Goal: Contribute content: Add original content to the website for others to see

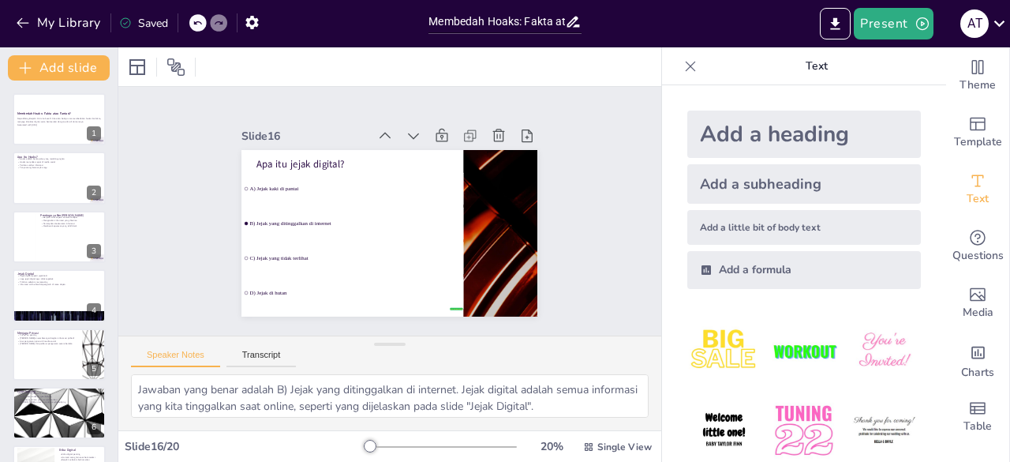
scroll to position [728, 0]
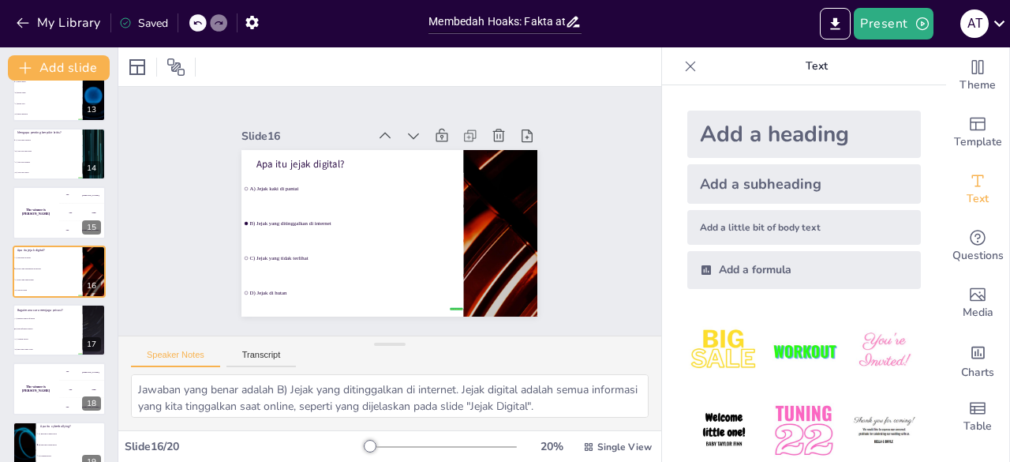
checkbox input "true"
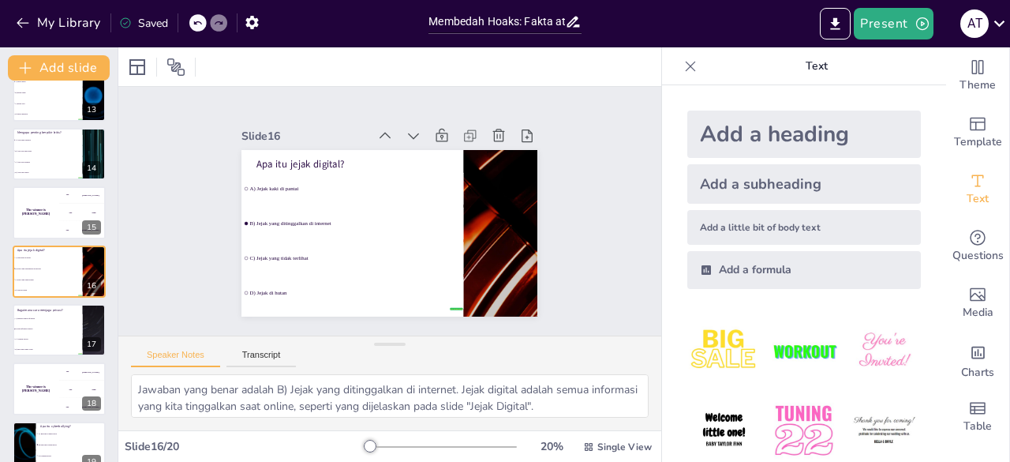
checkbox input "true"
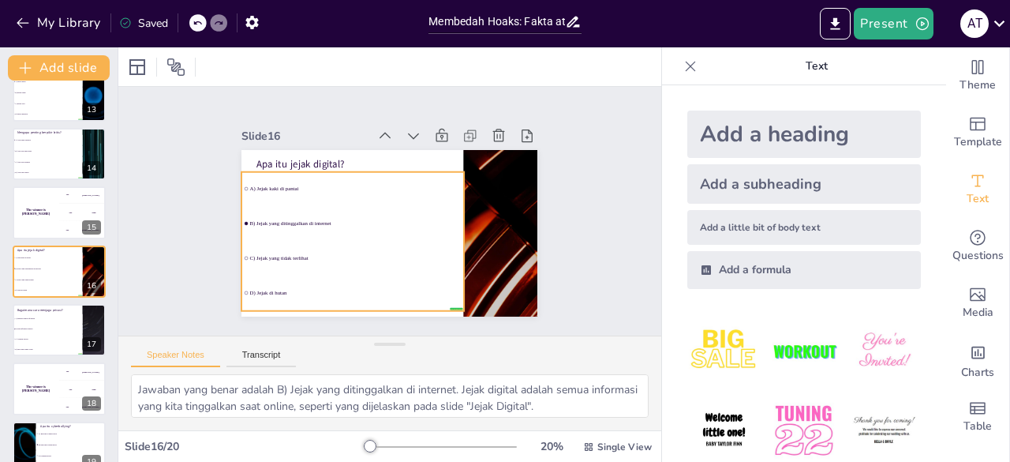
checkbox input "true"
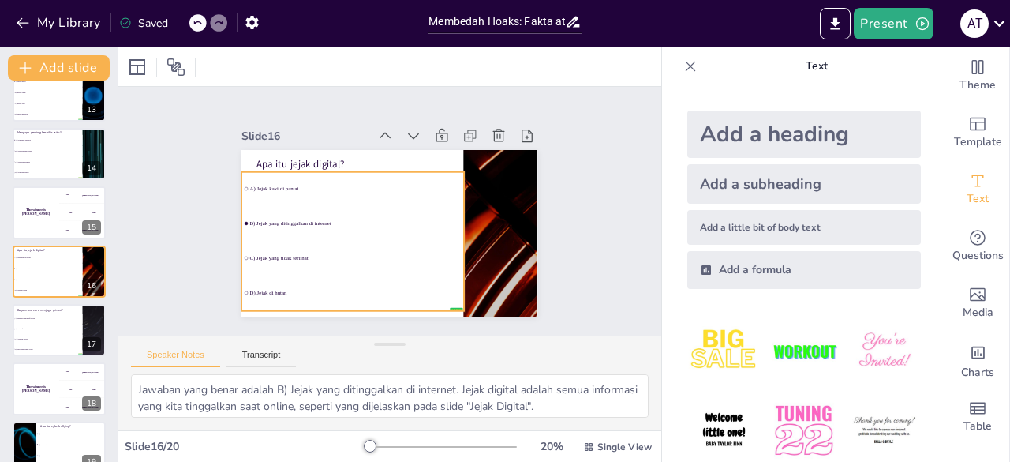
checkbox input "true"
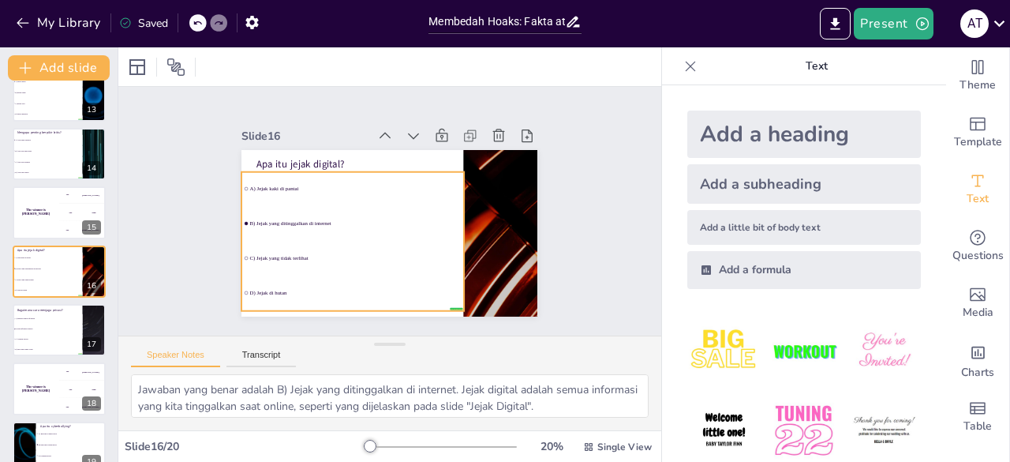
checkbox input "true"
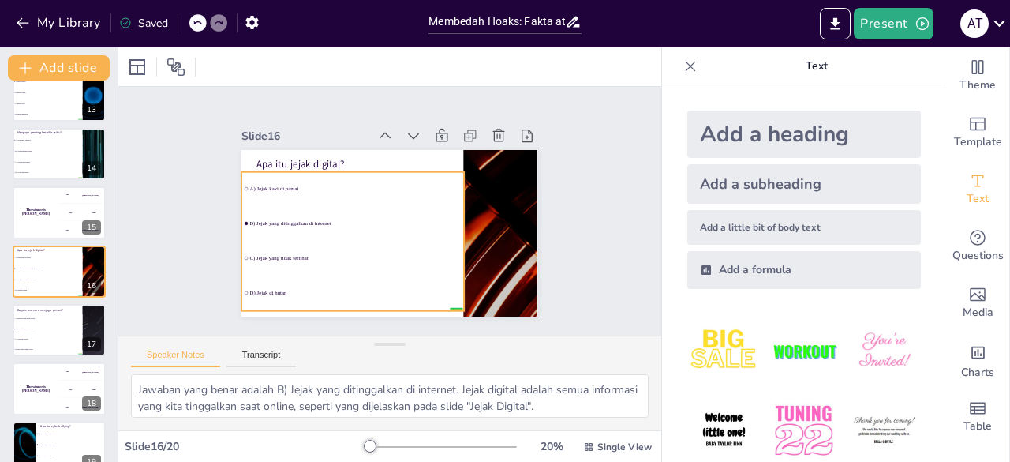
checkbox input "true"
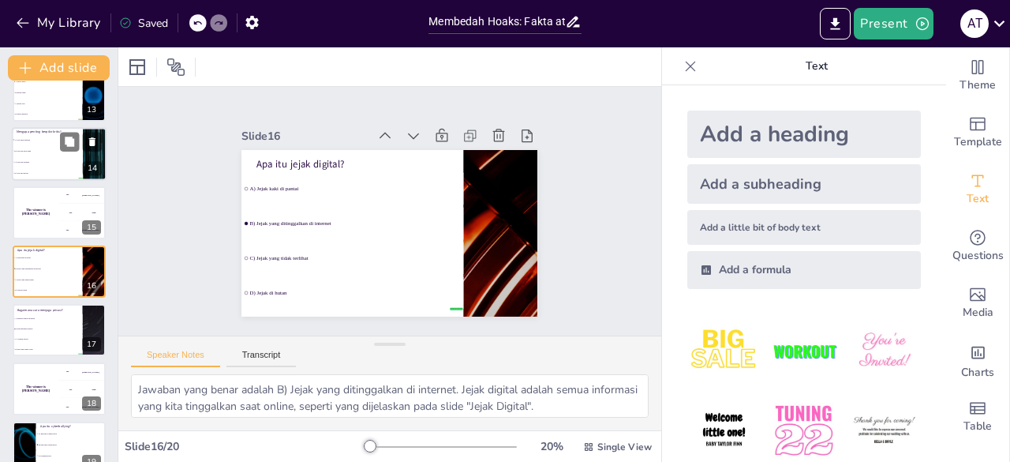
checkbox input "true"
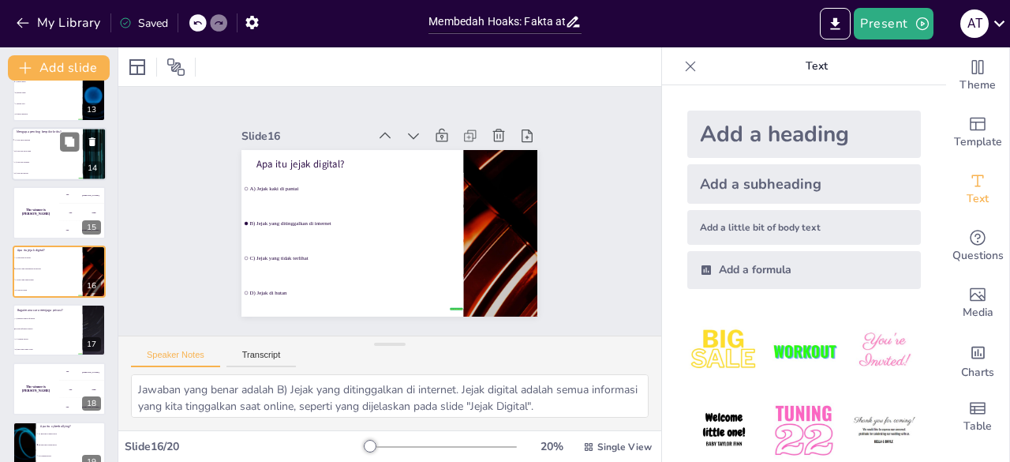
checkbox input "true"
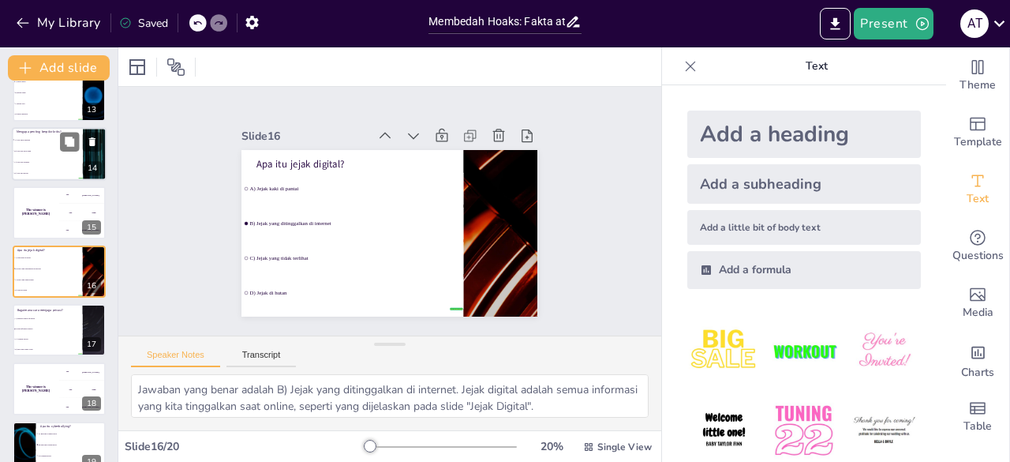
checkbox input "true"
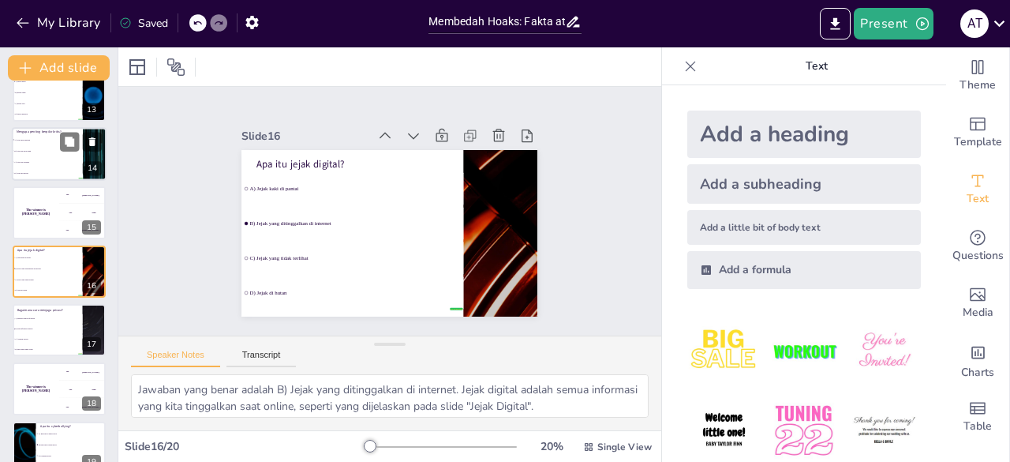
checkbox input "true"
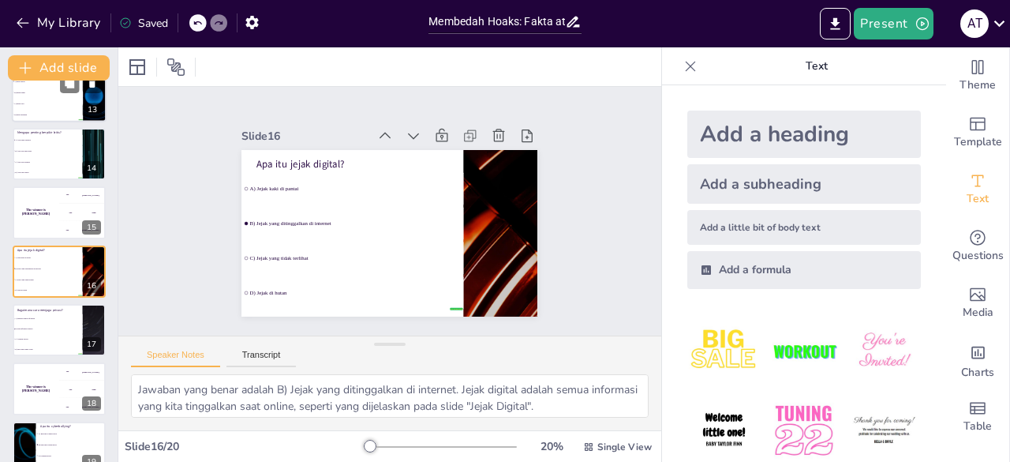
checkbox input "true"
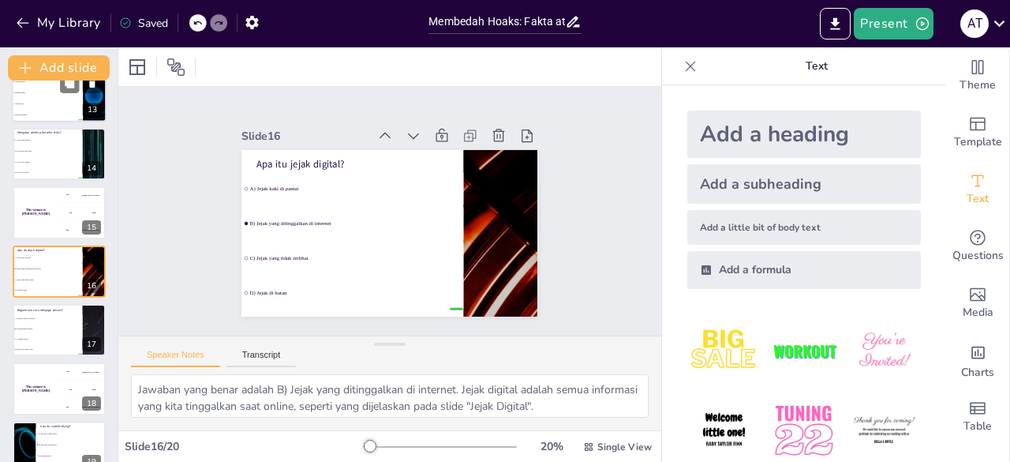
checkbox input "true"
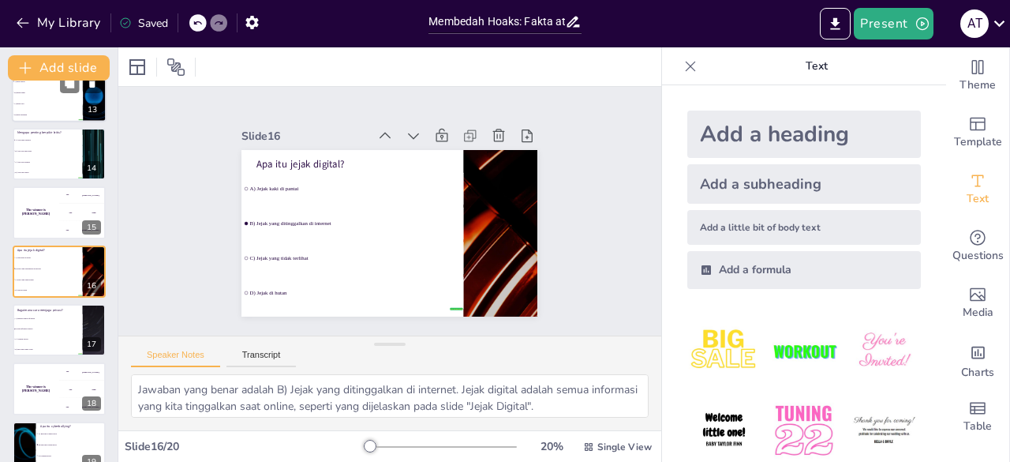
checkbox input "true"
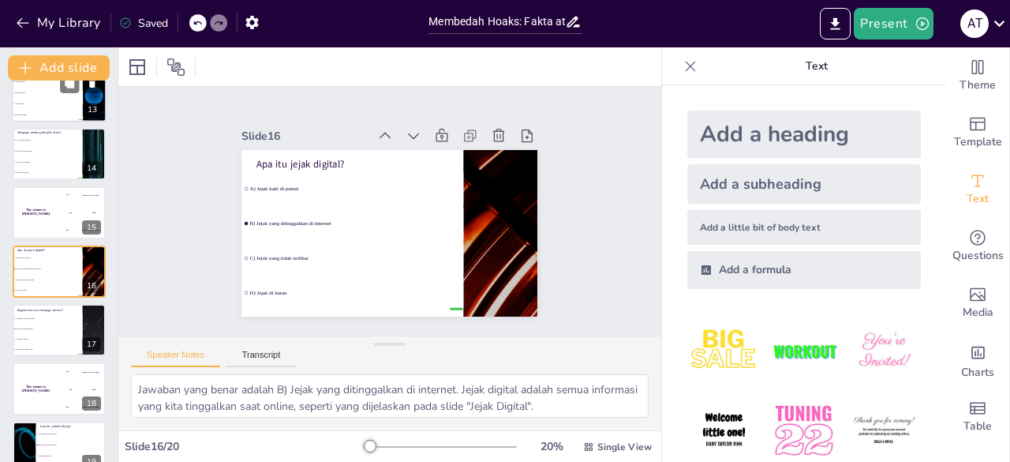
checkbox input "true"
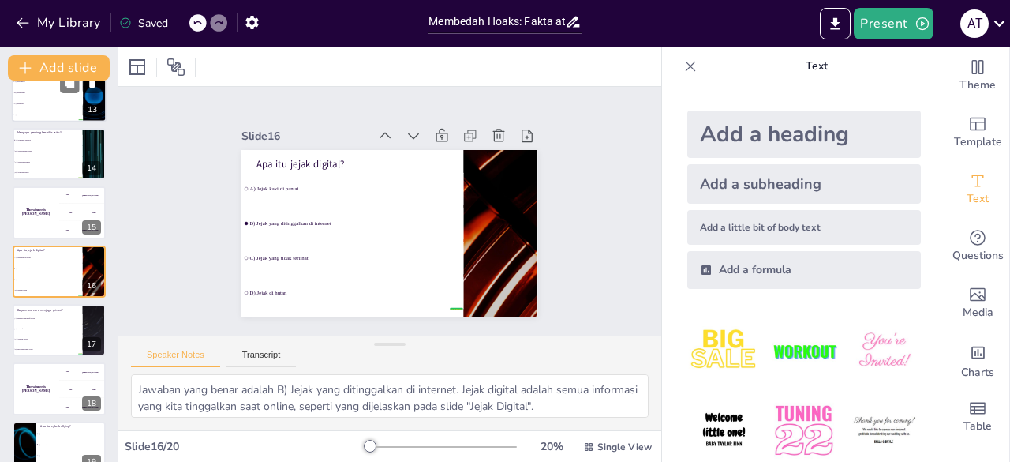
checkbox input "true"
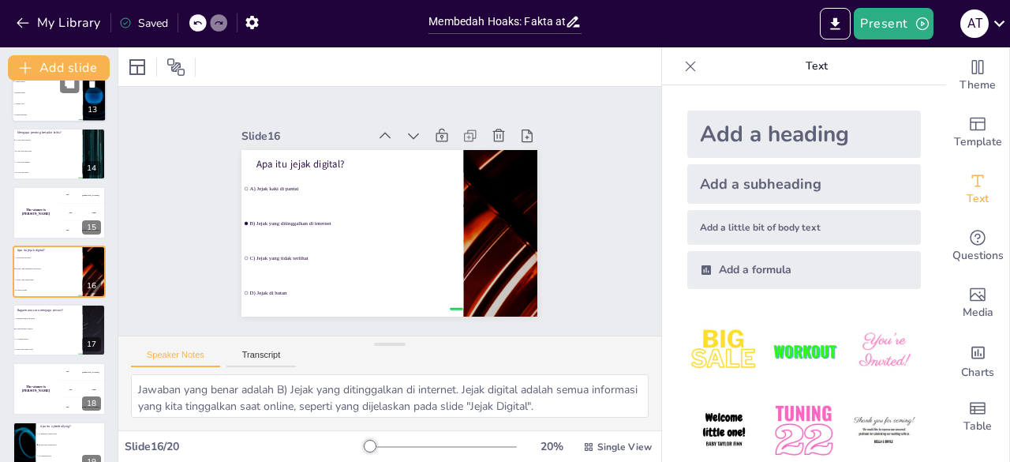
checkbox input "true"
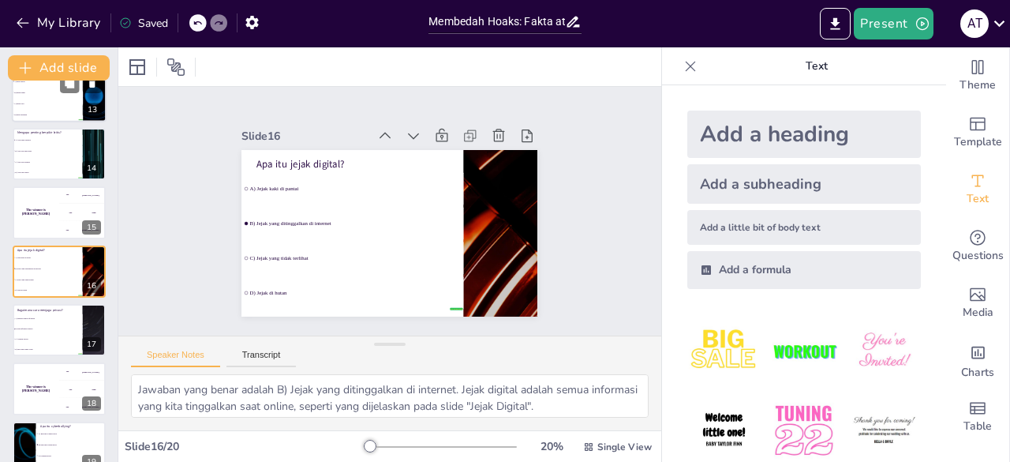
checkbox input "true"
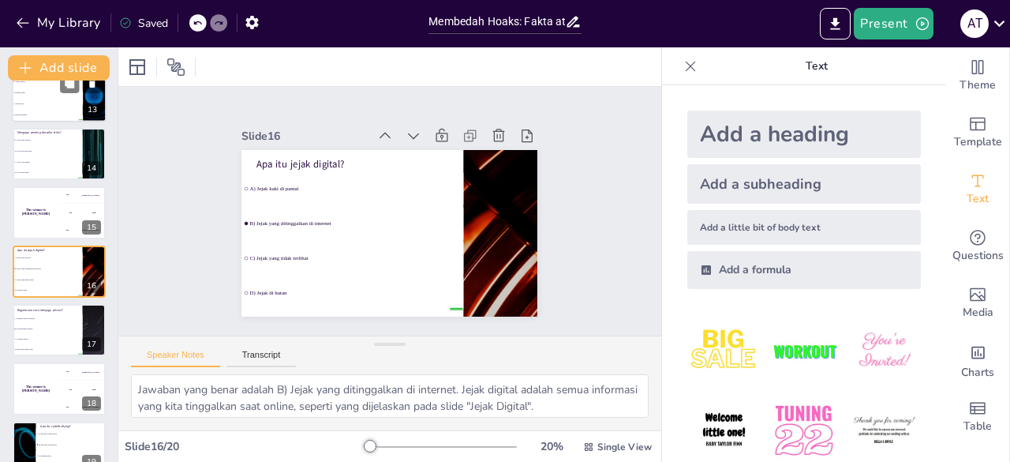
checkbox input "true"
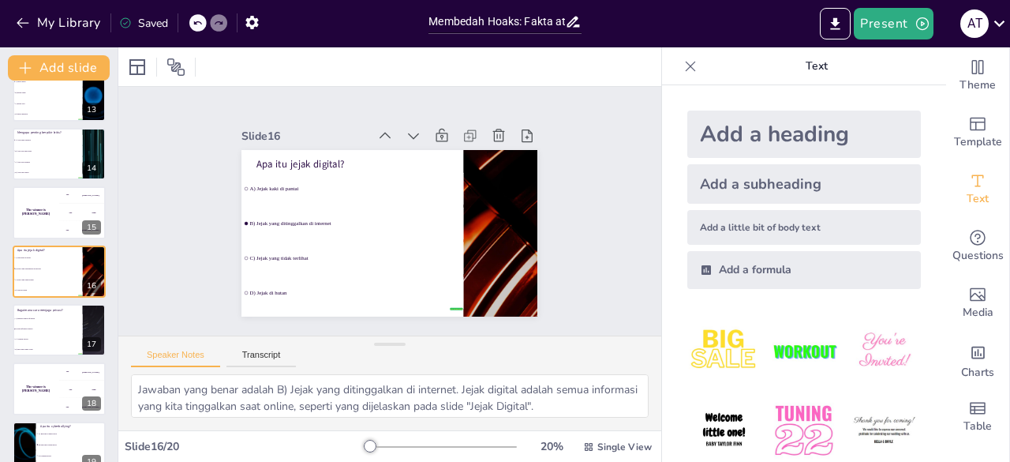
checkbox input "true"
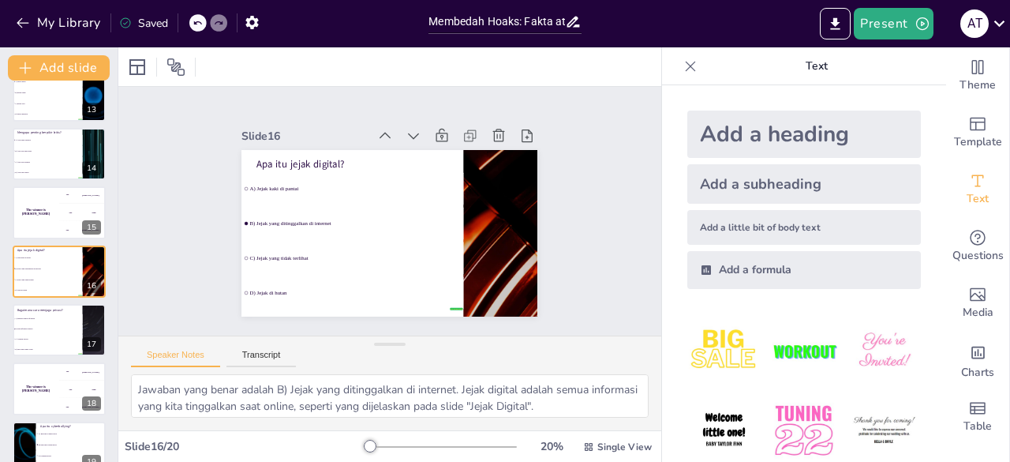
checkbox input "true"
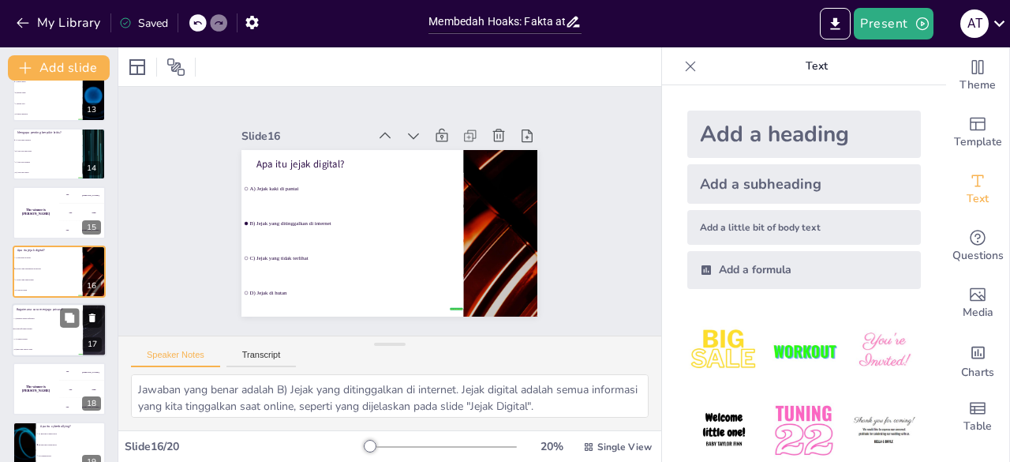
checkbox input "true"
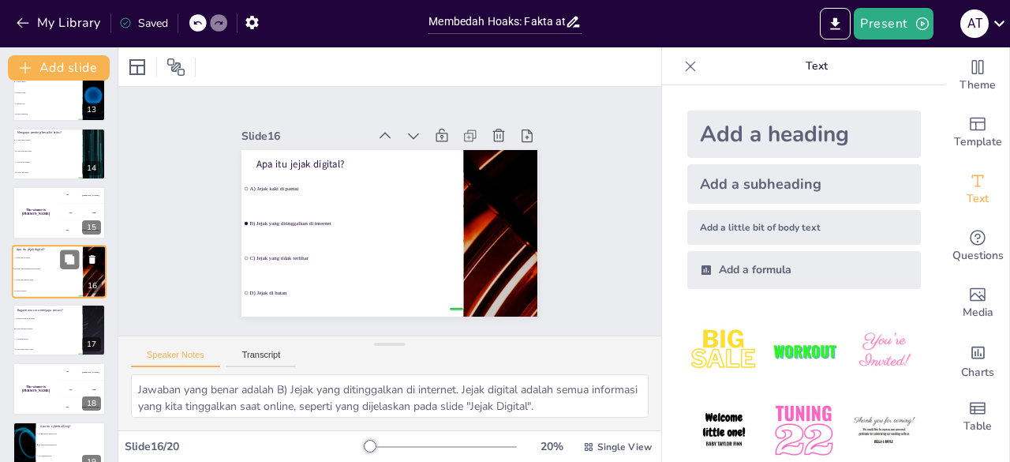
checkbox input "true"
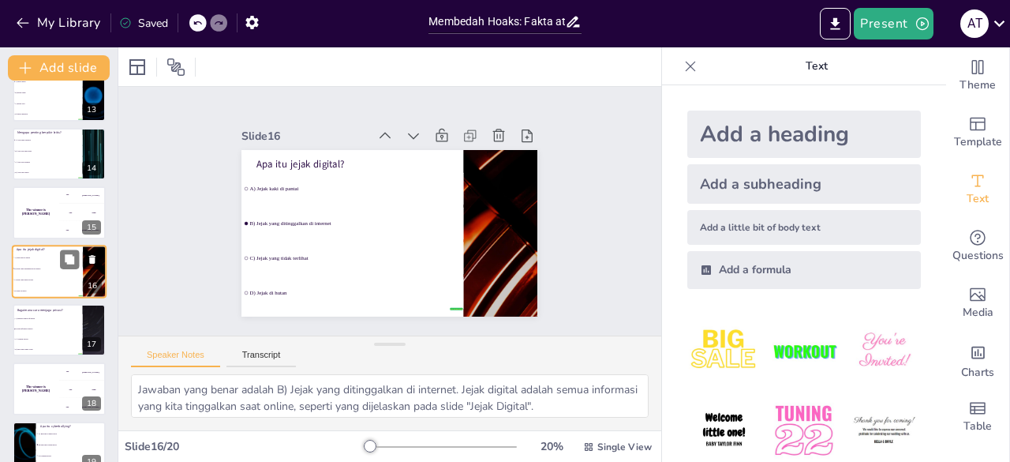
checkbox input "true"
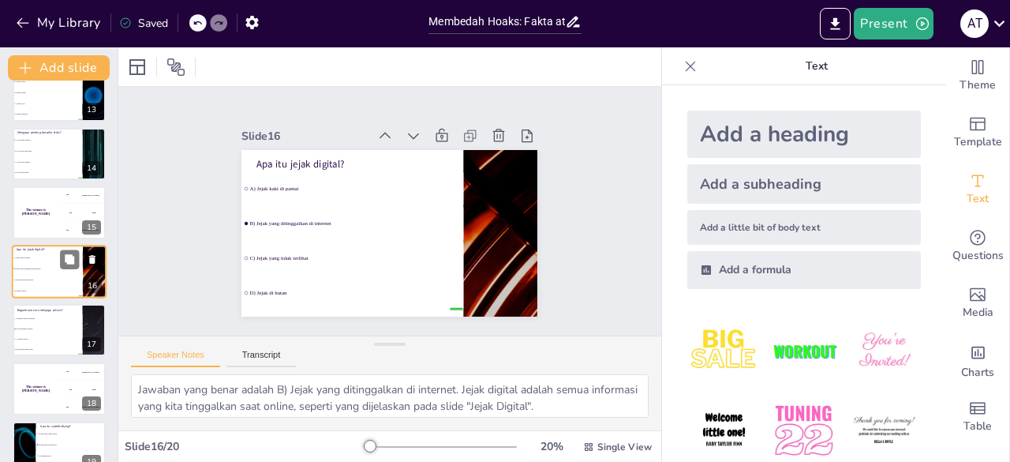
checkbox input "true"
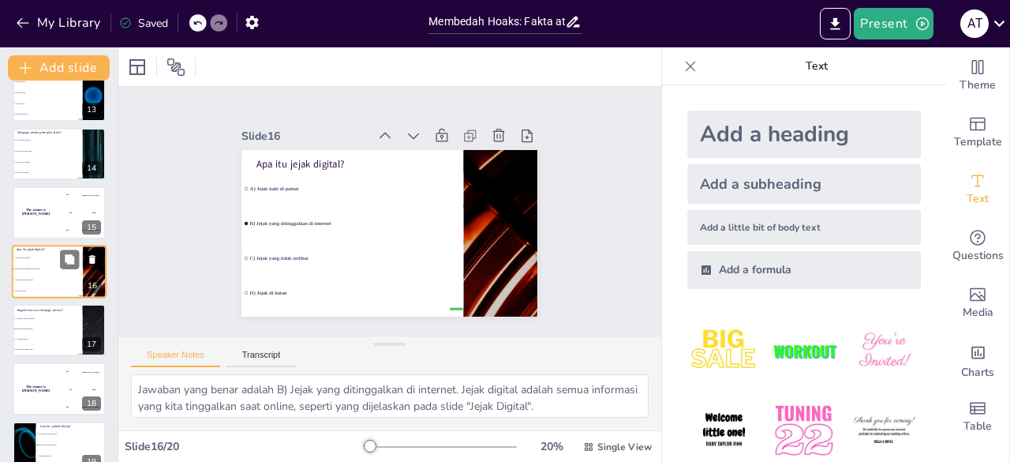
checkbox input "true"
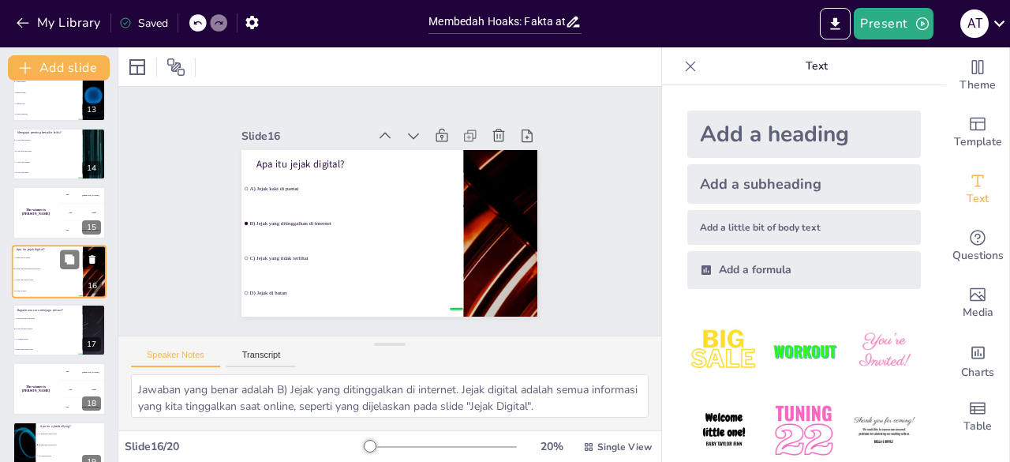
checkbox input "true"
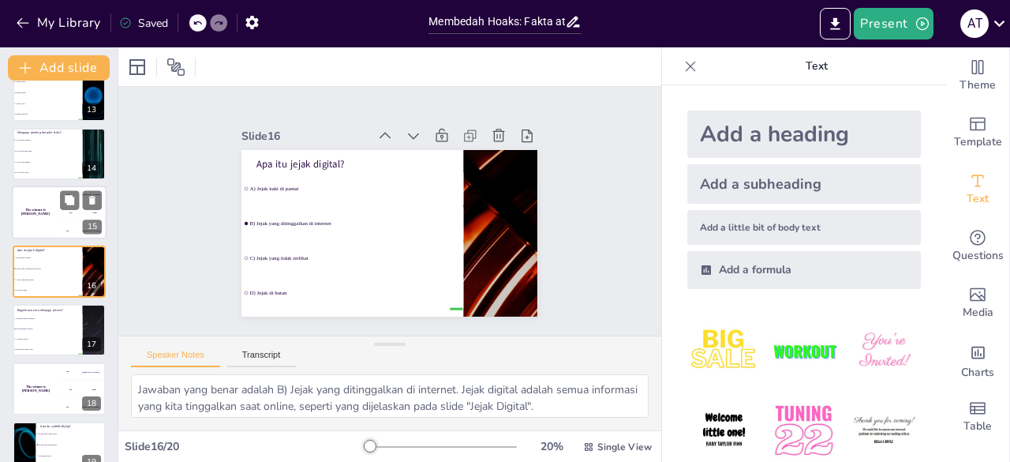
checkbox input "true"
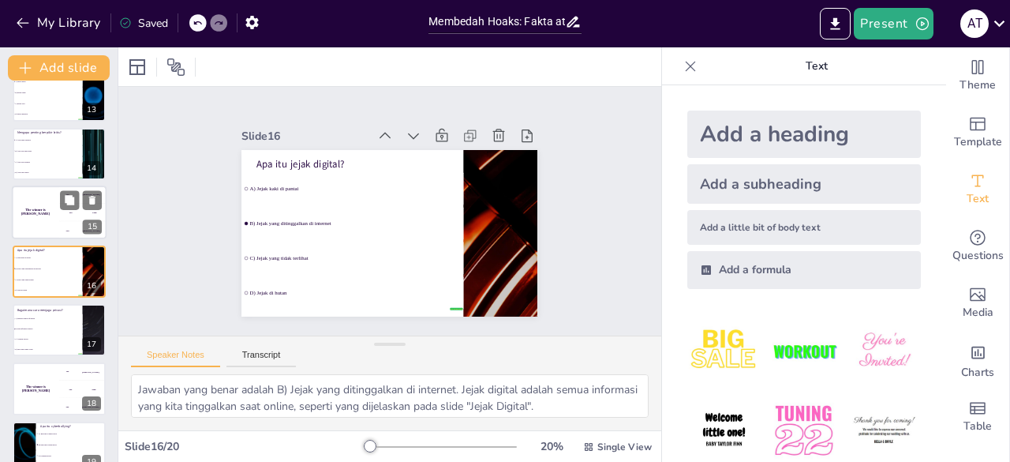
checkbox input "true"
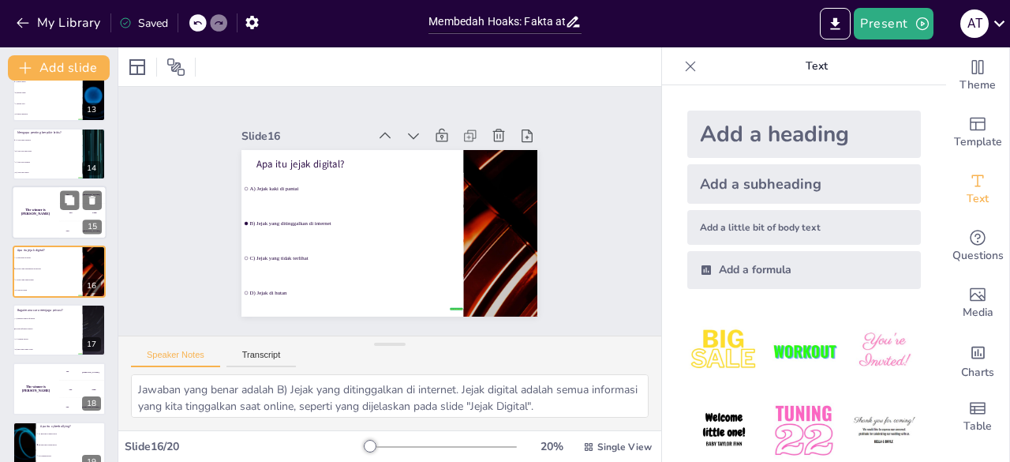
checkbox input "true"
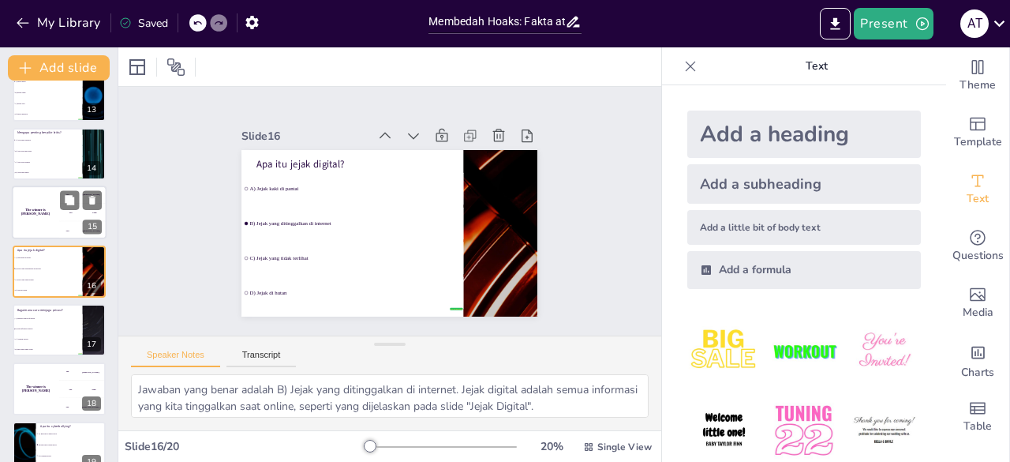
checkbox input "true"
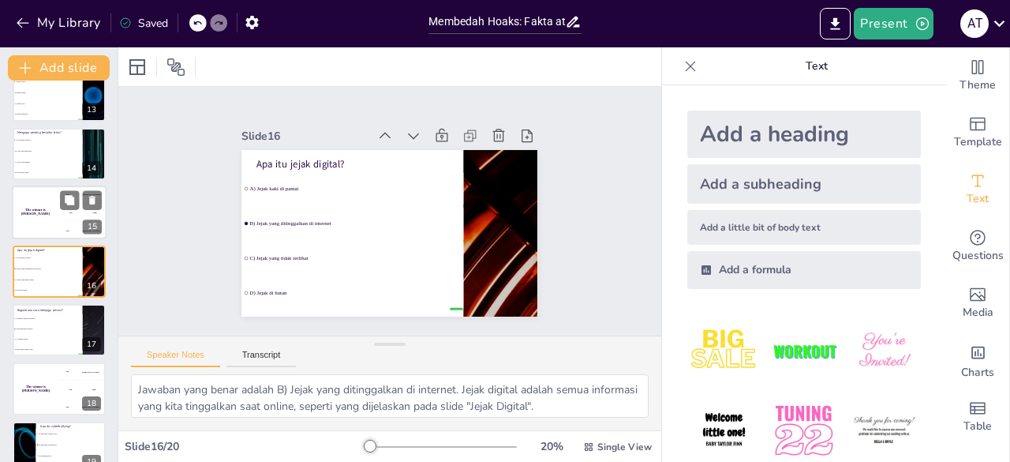
checkbox input "true"
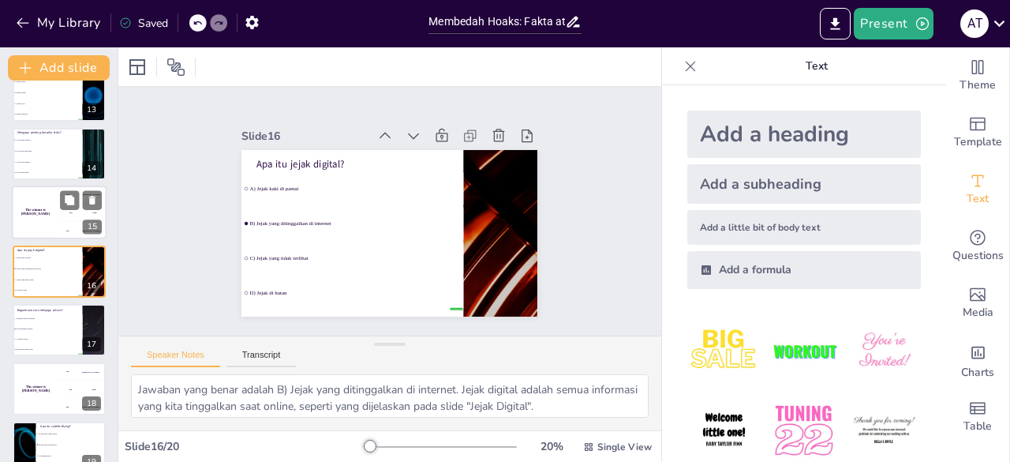
checkbox input "true"
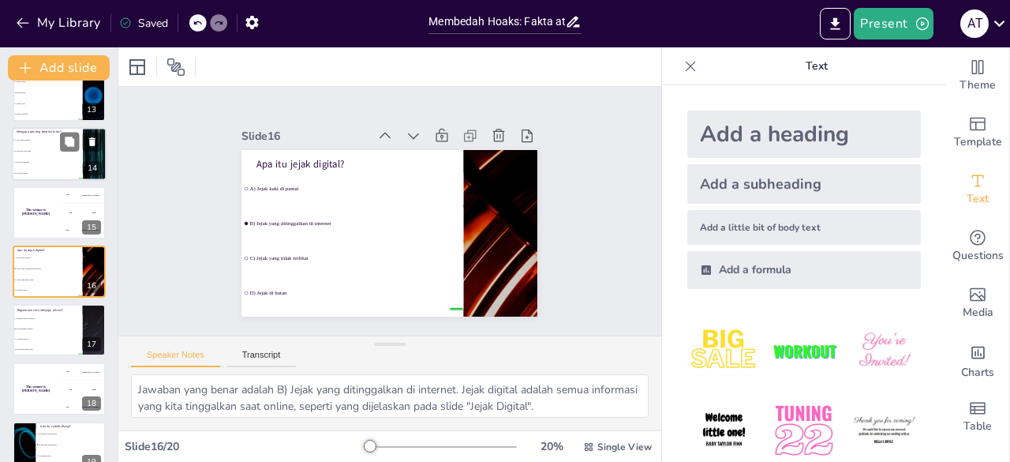
checkbox input "true"
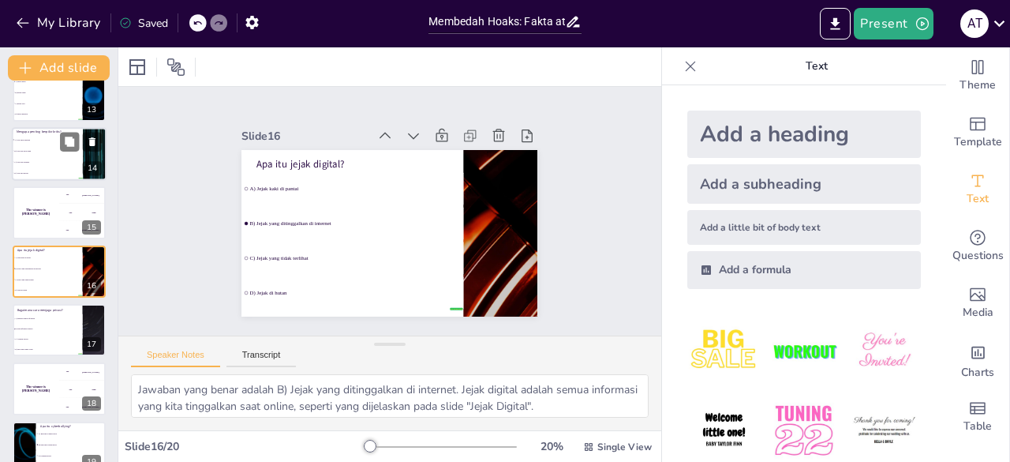
checkbox input "true"
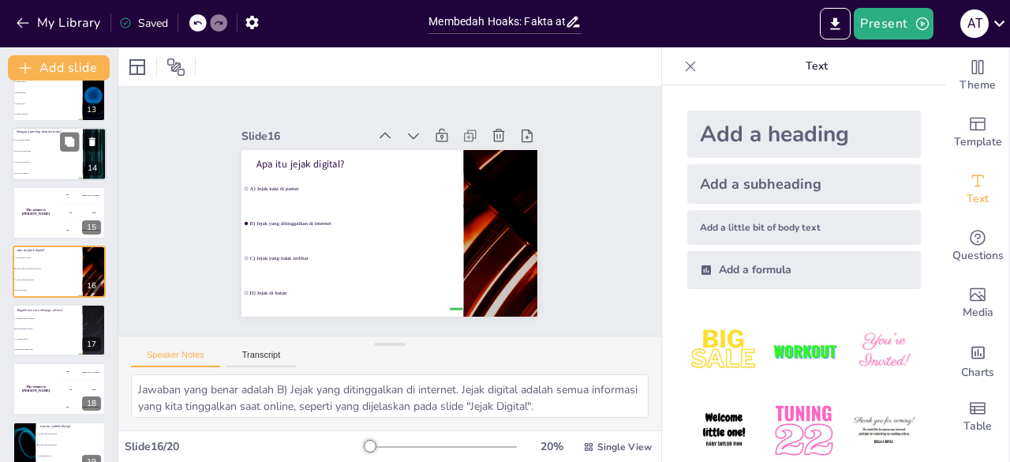
checkbox input "true"
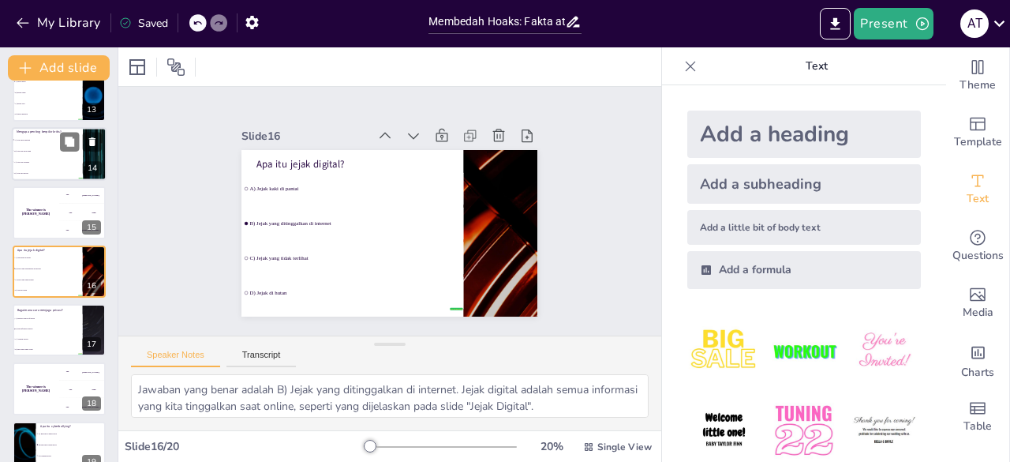
checkbox input "true"
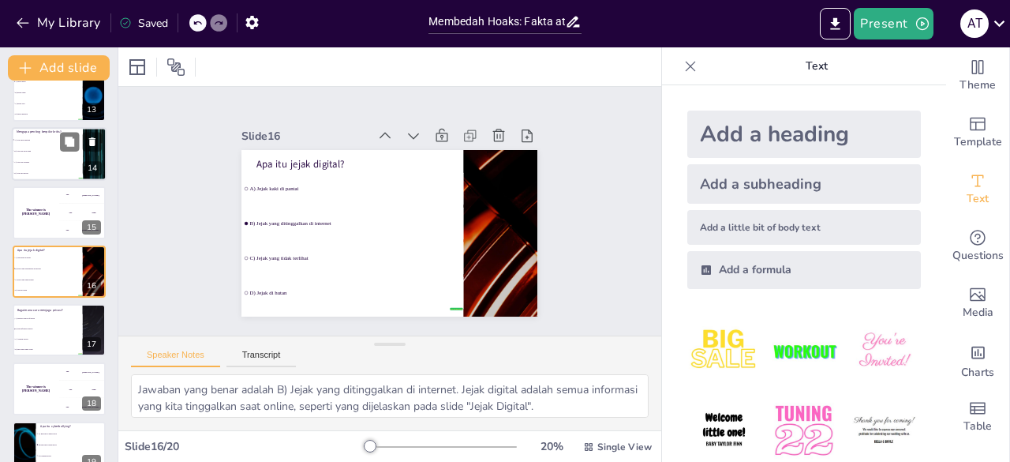
checkbox input "true"
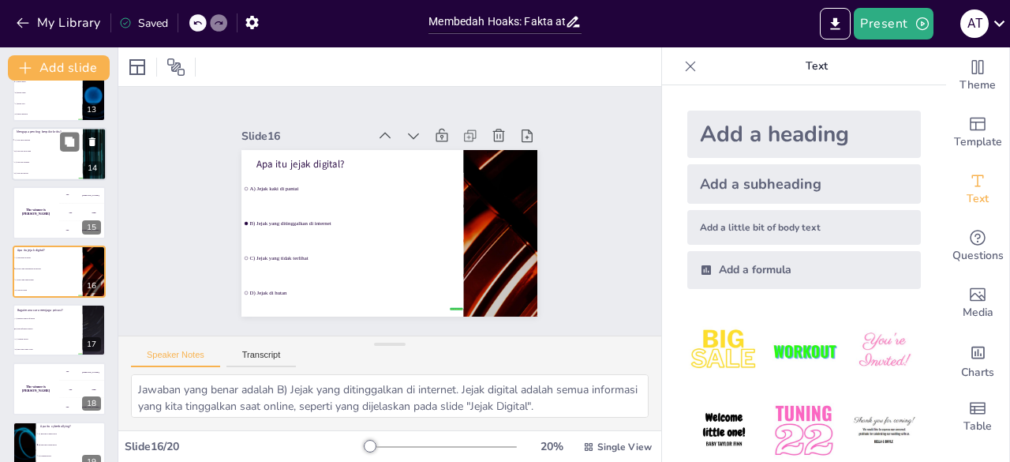
checkbox input "true"
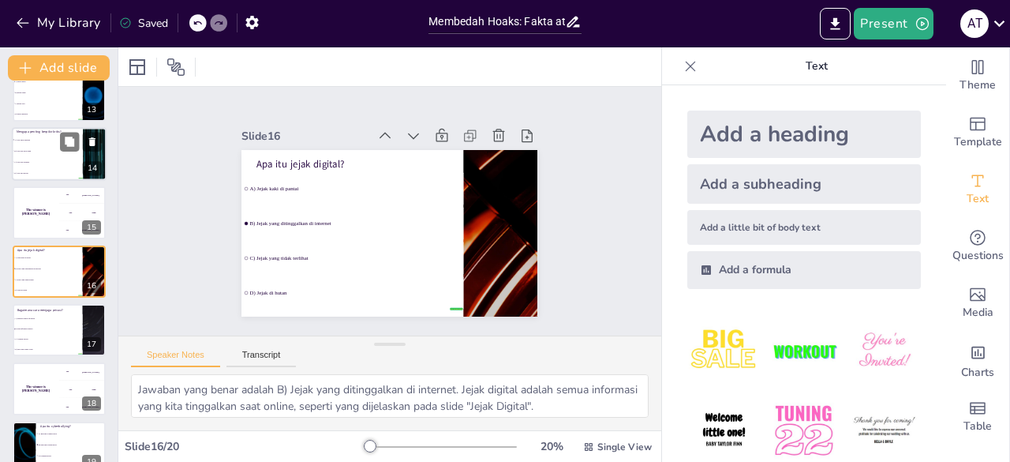
checkbox input "true"
click at [44, 162] on span "C) Agar bisa bermain" at bounding box center [48, 162] width 68 height 2
checkbox input "true"
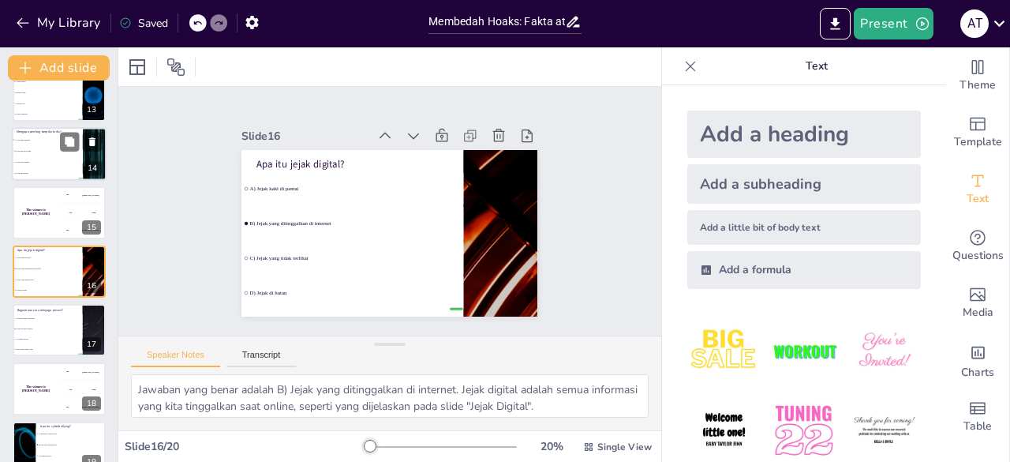
checkbox input "true"
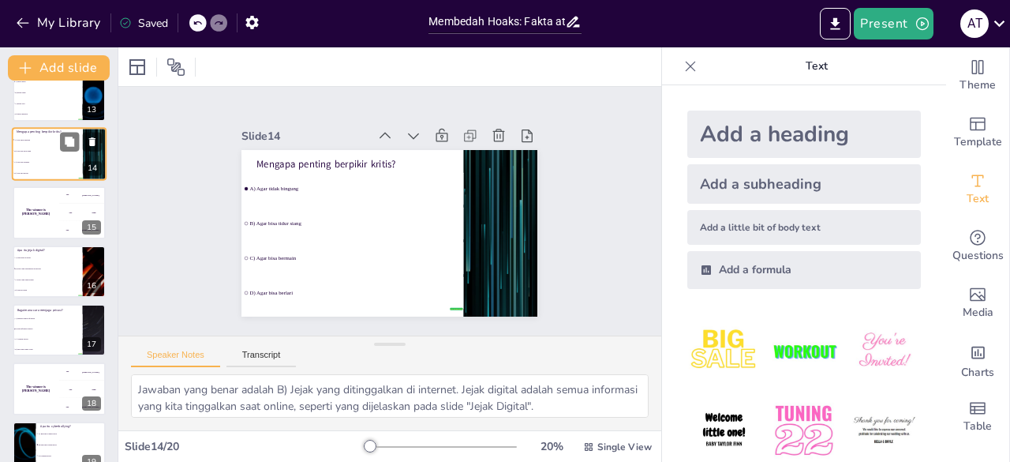
scroll to position [611, 0]
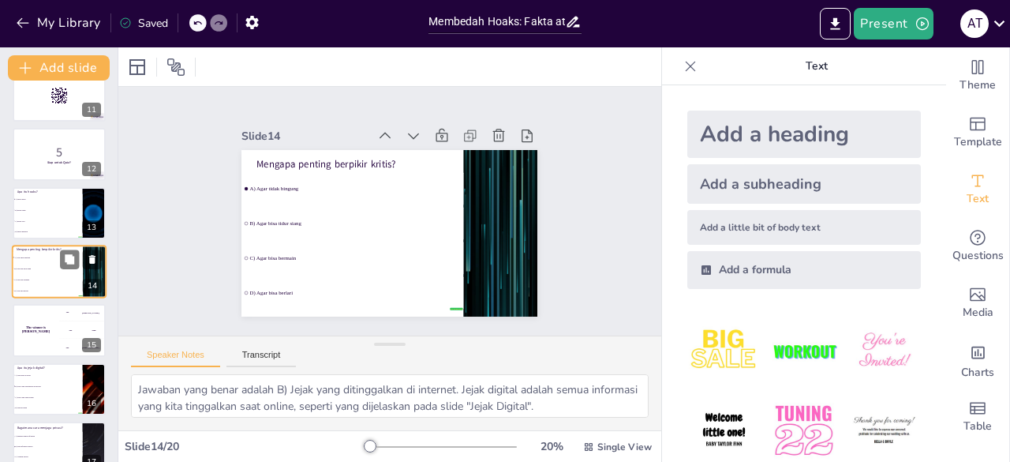
checkbox input "true"
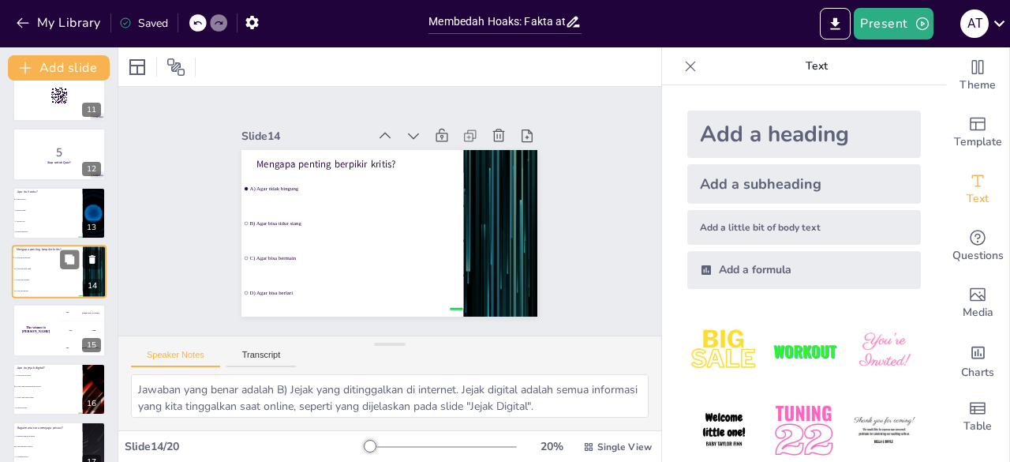
checkbox input "true"
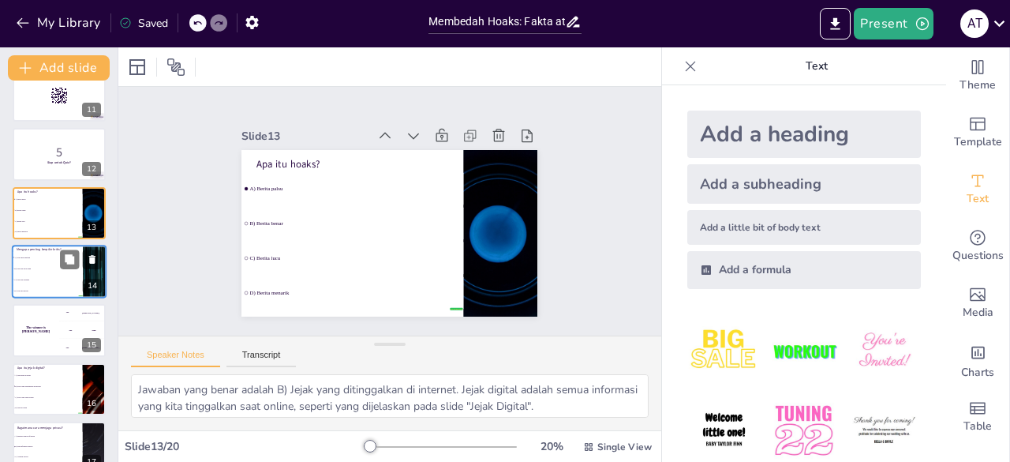
checkbox input "true"
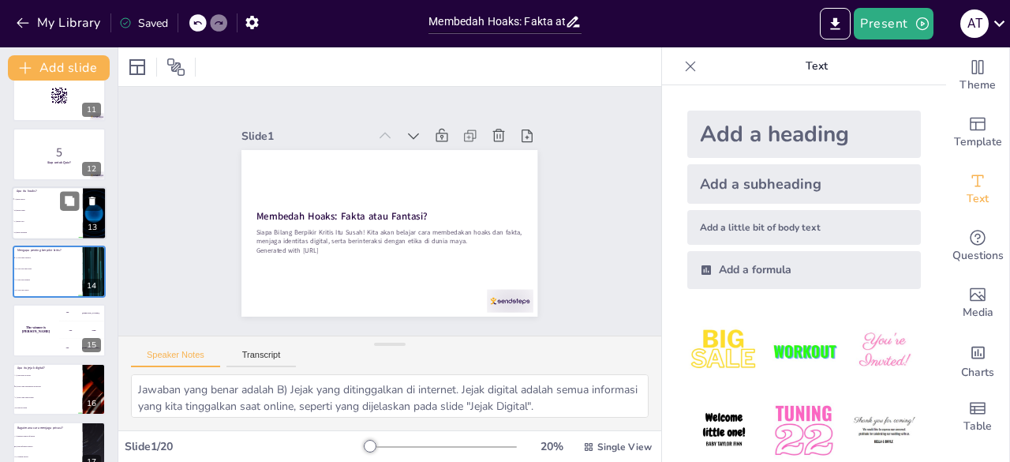
click at [35, 200] on li "A) Berita palsu" at bounding box center [47, 198] width 71 height 11
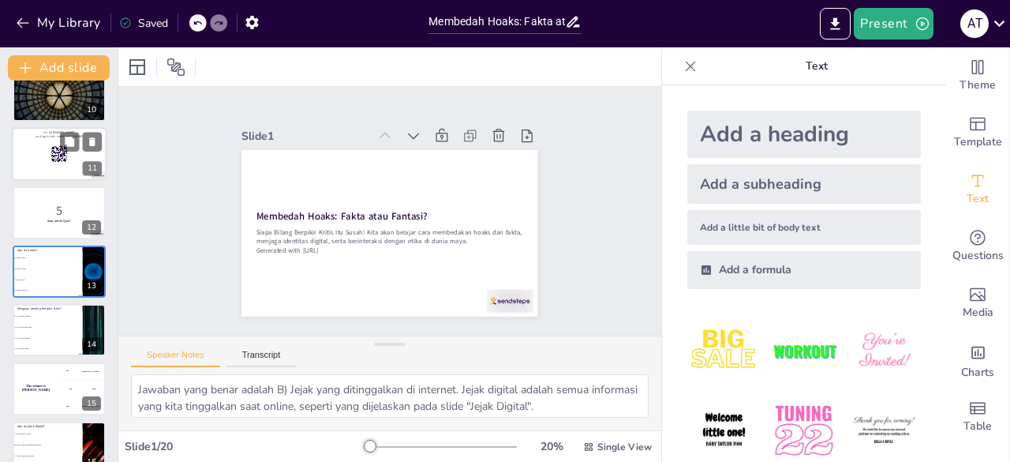
click at [57, 152] on rect at bounding box center [59, 153] width 17 height 17
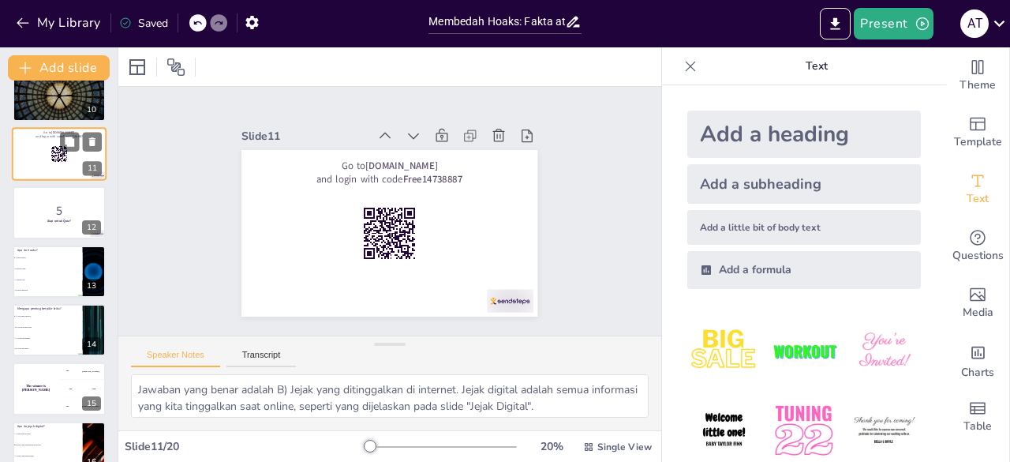
scroll to position [435, 0]
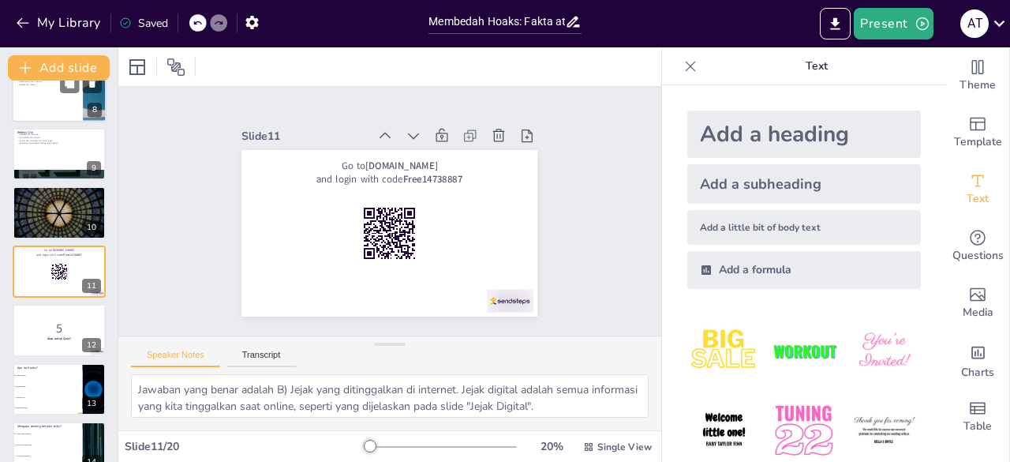
click at [57, 97] on div at bounding box center [59, 96] width 95 height 54
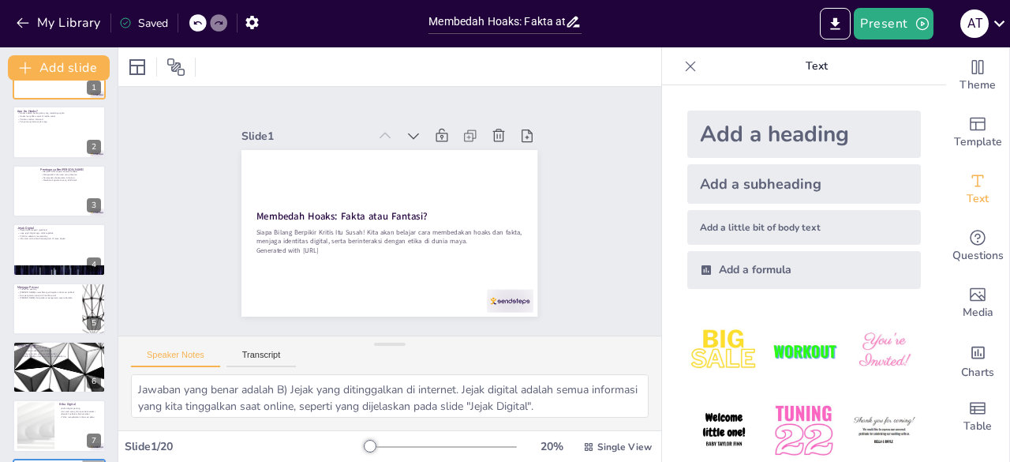
scroll to position [0, 0]
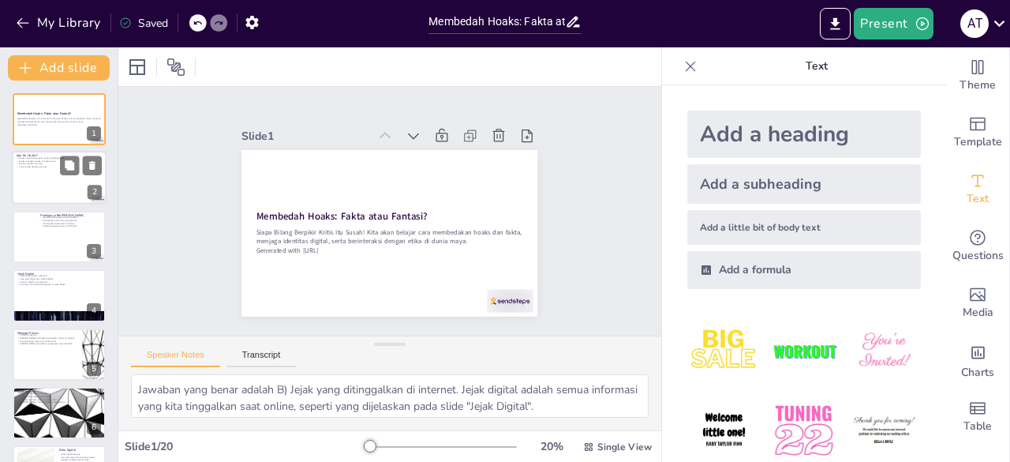
click at [55, 174] on div at bounding box center [59, 179] width 95 height 54
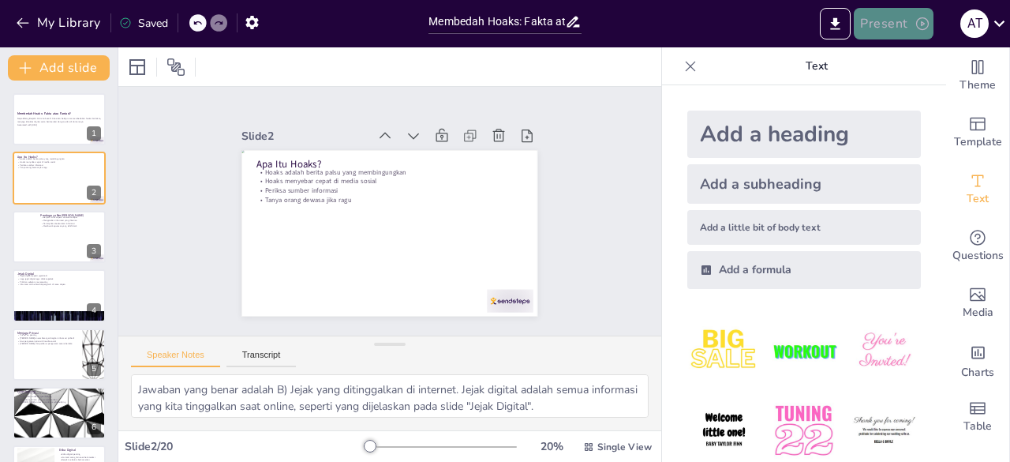
click at [893, 28] on button "Present" at bounding box center [893, 24] width 79 height 32
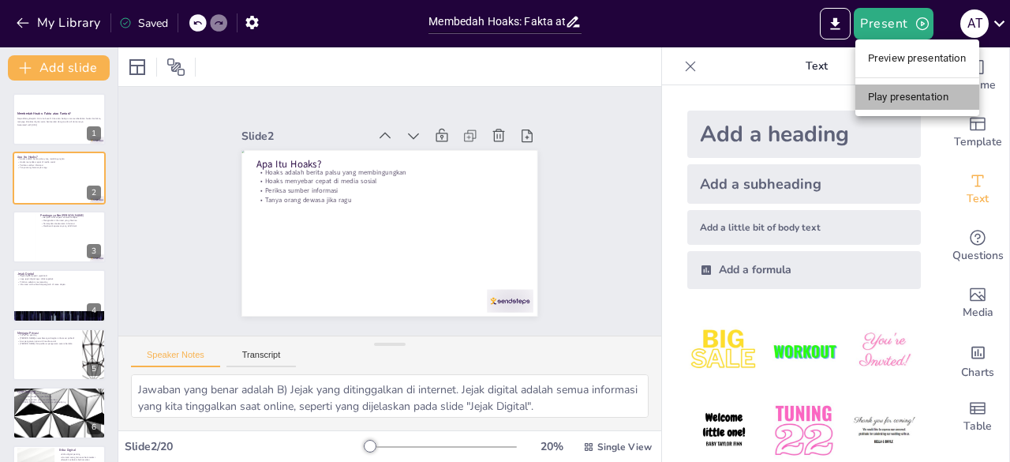
click at [893, 107] on li "Play presentation" at bounding box center [917, 96] width 124 height 25
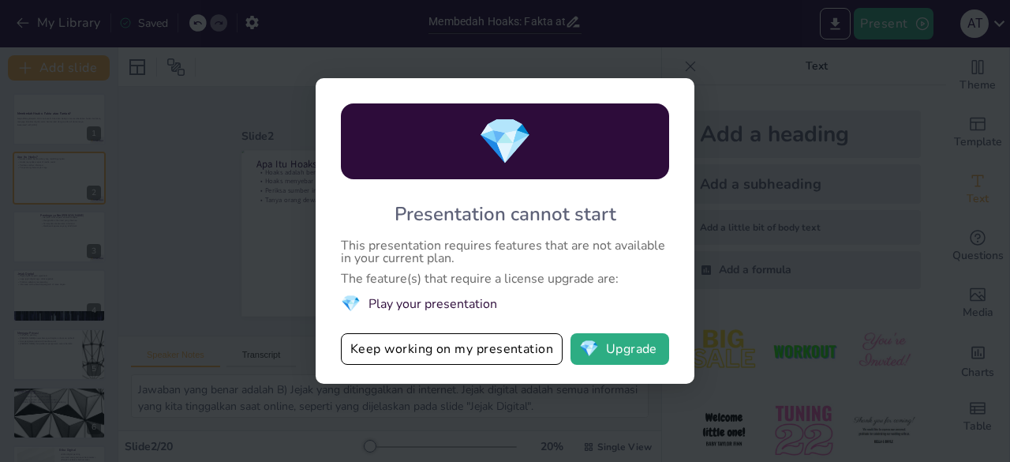
click at [752, 113] on div "💎 Presentation cannot start This presentation requires features that are not av…" at bounding box center [505, 231] width 1010 height 462
click at [458, 350] on button "Keep working on my presentation" at bounding box center [452, 349] width 222 height 32
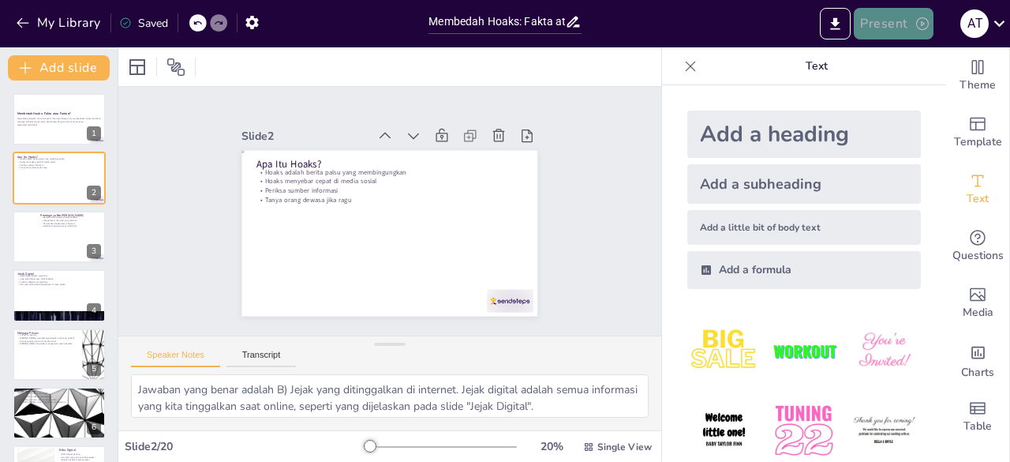
click at [872, 15] on button "Present" at bounding box center [893, 24] width 79 height 32
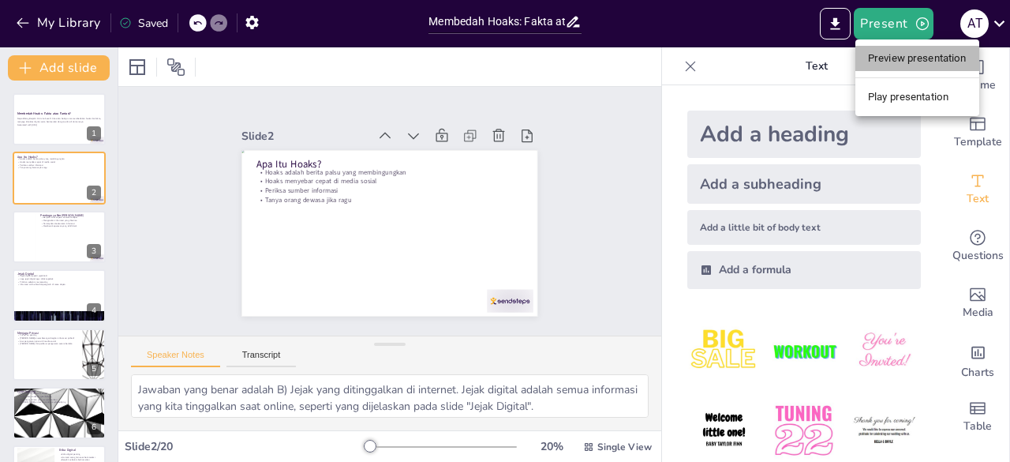
click at [877, 59] on li "Preview presentation" at bounding box center [917, 58] width 124 height 25
